Goal: Find specific page/section: Find specific page/section

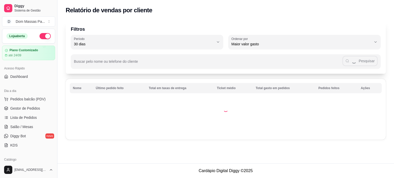
select select "30"
select select "HIGHEST_TOTAL_SPENT_WITH_ORDERS"
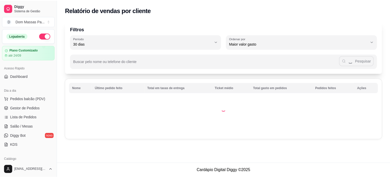
scroll to position [150, 0]
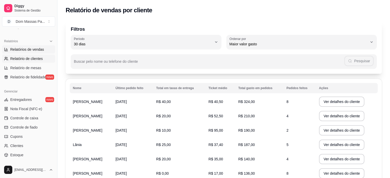
click at [28, 46] on link "Relatórios de vendas" at bounding box center [28, 49] width 53 height 8
select select "ALL"
select select "0"
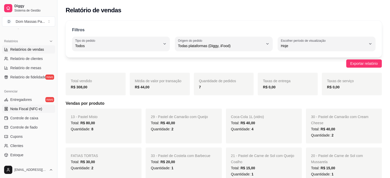
click at [34, 112] on link "Nota Fiscal (NFC-e)" at bounding box center [28, 109] width 53 height 8
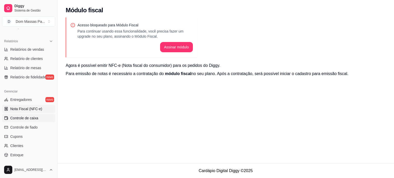
click at [35, 121] on link "Controle de caixa" at bounding box center [28, 118] width 53 height 8
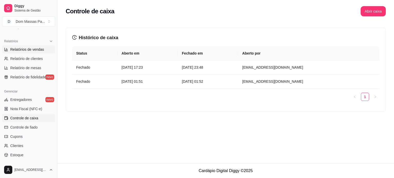
click at [37, 50] on span "Relatórios de vendas" at bounding box center [27, 49] width 34 height 5
select select "ALL"
select select "0"
